Goal: Task Accomplishment & Management: Manage account settings

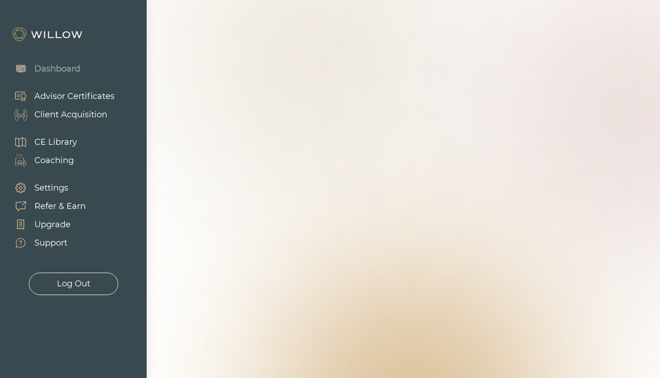
click at [107, 114] on link "Client Acquisition" at bounding box center [60, 114] width 110 height 18
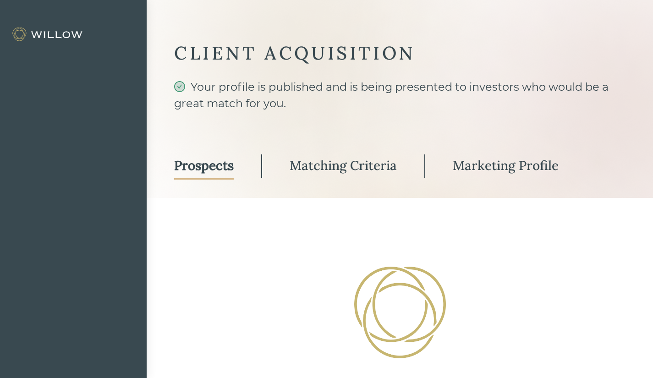
scroll to position [65, 0]
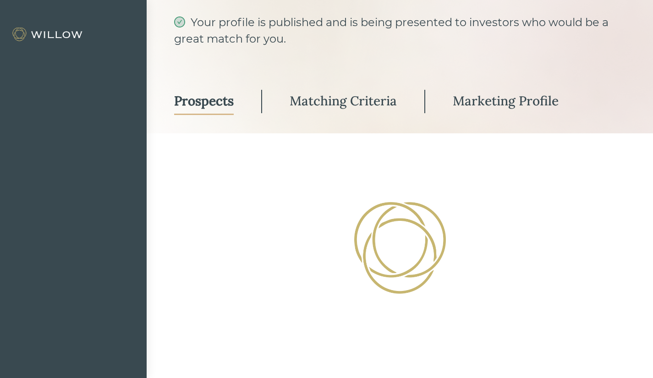
select select "3"
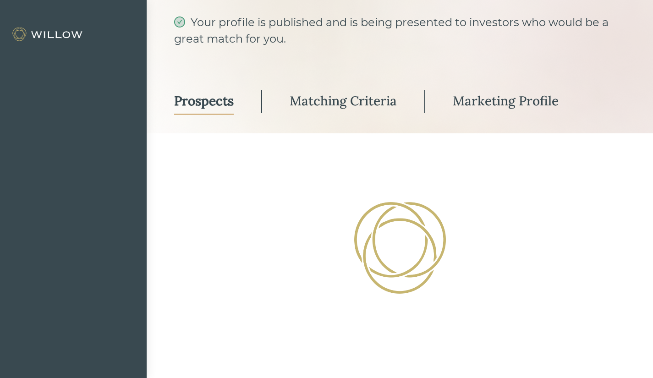
select select "3"
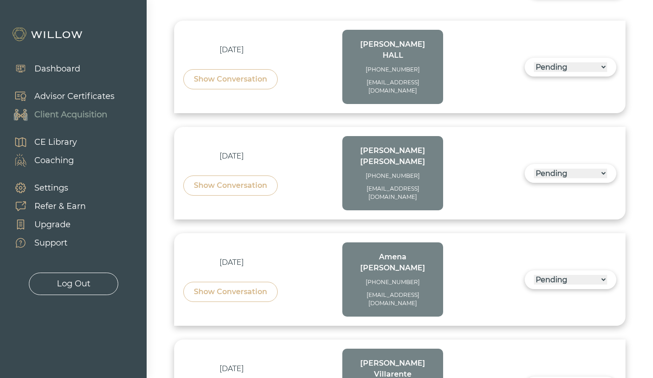
scroll to position [315, 0]
click at [240, 180] on div "Show Conversation" at bounding box center [230, 185] width 73 height 11
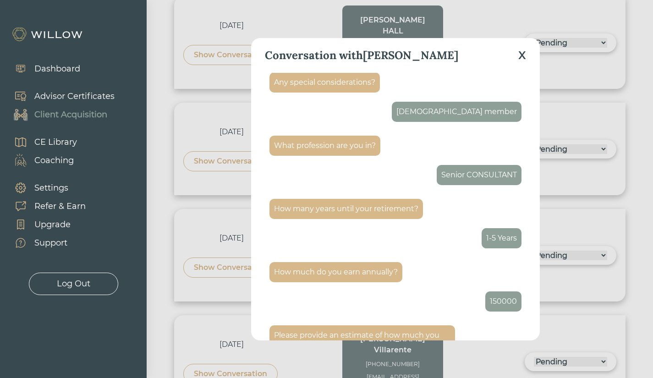
scroll to position [679, 0]
click at [520, 56] on div "X" at bounding box center [522, 55] width 8 height 17
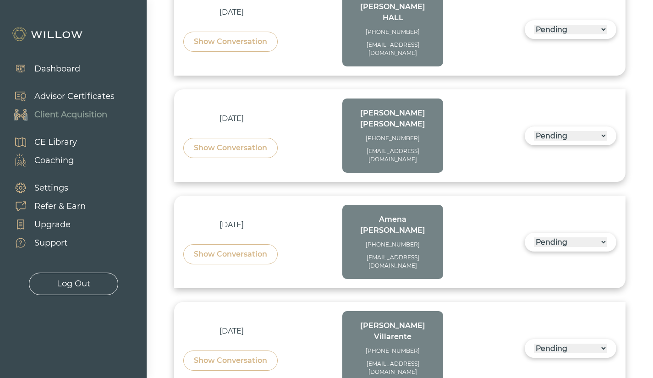
scroll to position [352, 0]
